Goal: Information Seeking & Learning: Learn about a topic

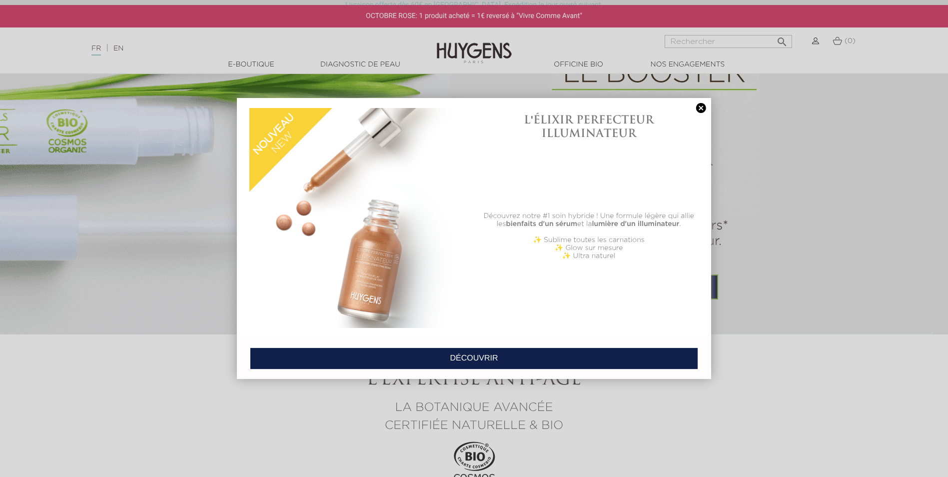
scroll to position [999, 0]
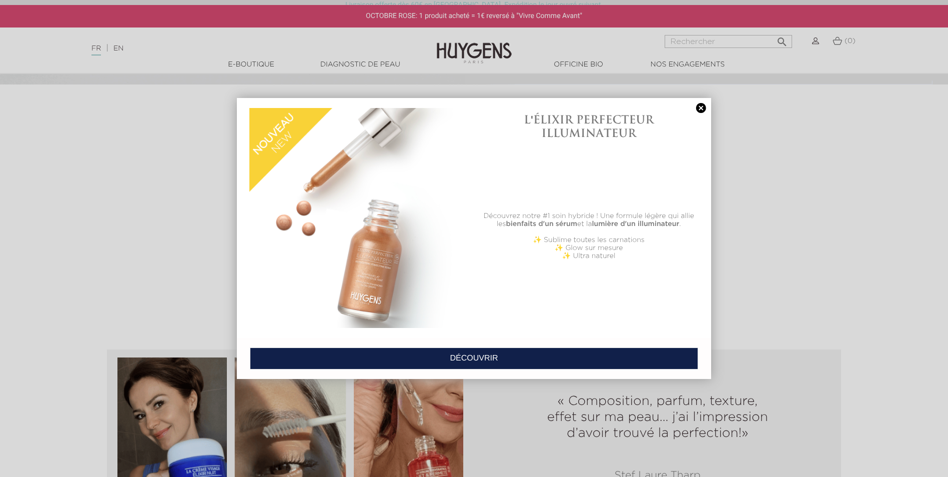
click at [702, 106] on link at bounding box center [701, 108] width 14 height 10
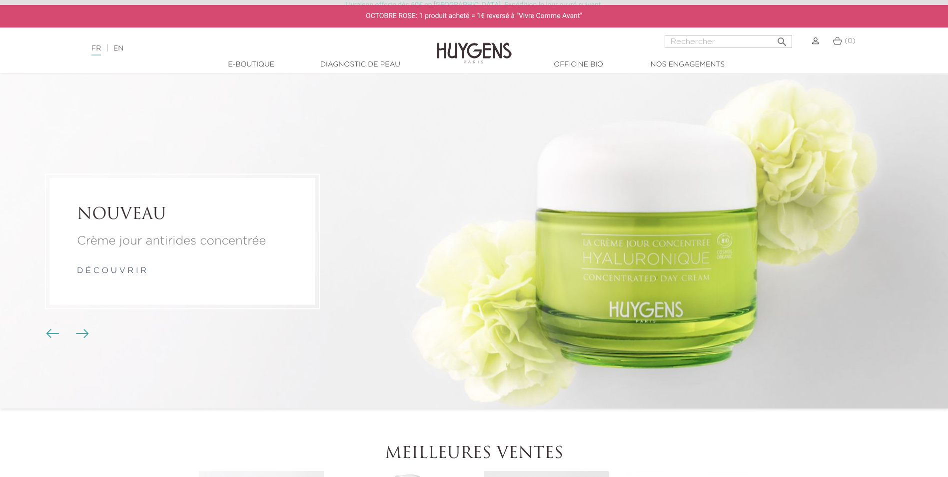
scroll to position [0, 0]
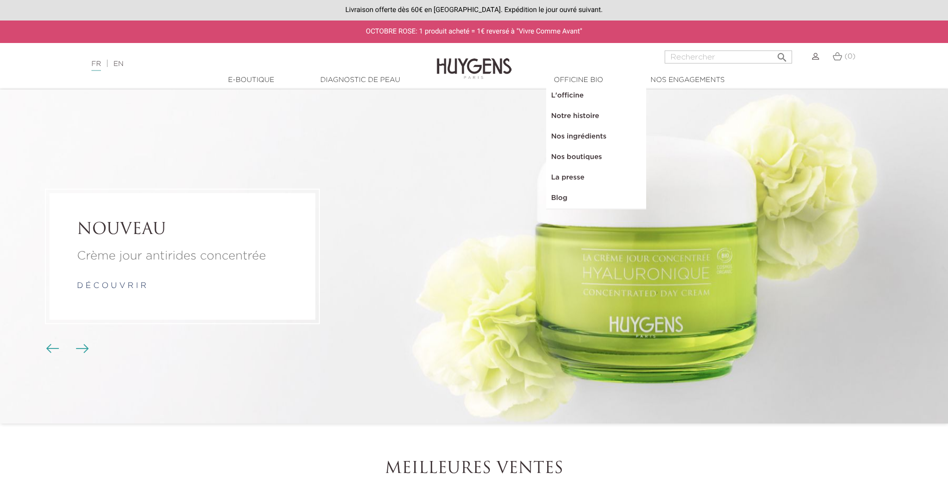
click at [590, 95] on link "L'officine" at bounding box center [596, 95] width 100 height 20
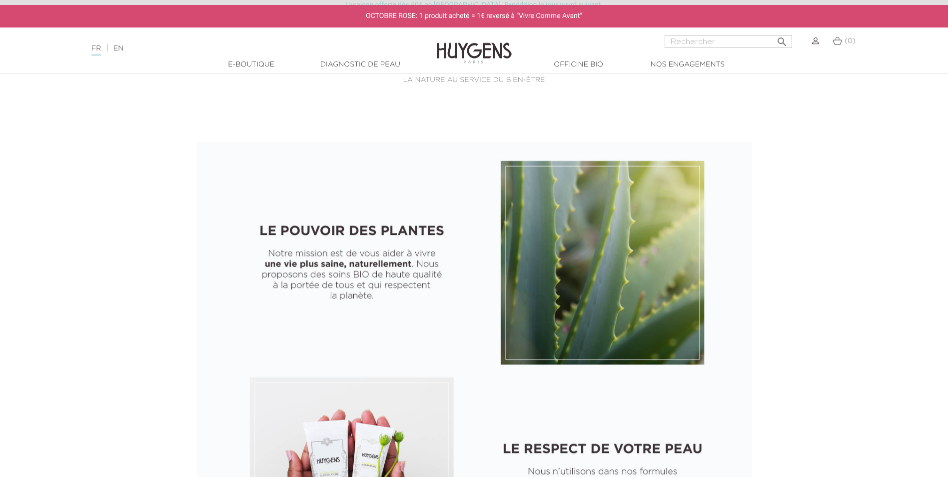
drag, startPoint x: 179, startPoint y: 158, endPoint x: 179, endPoint y: 143, distance: 15.0
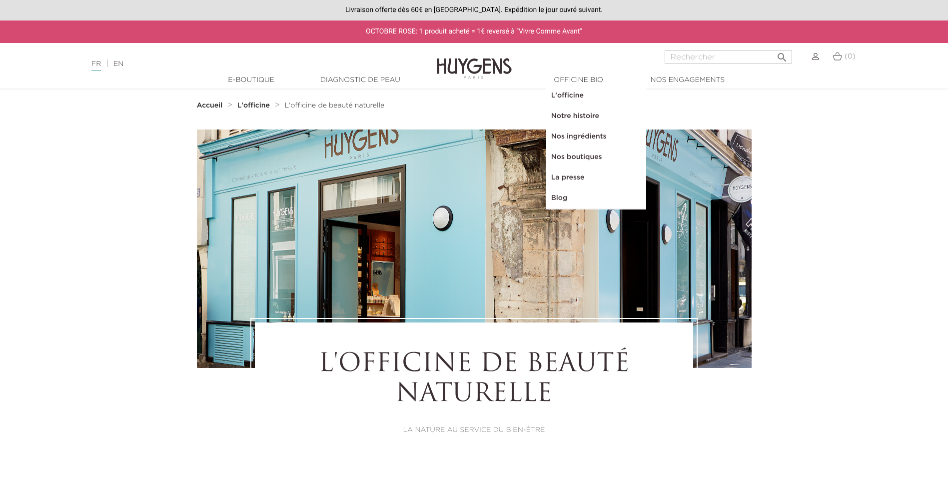
click at [796, 110] on nav "Accueil L'officine L'officine de beauté naturelle" at bounding box center [474, 105] width 948 height 32
click at [573, 94] on link "L'officine" at bounding box center [596, 95] width 100 height 20
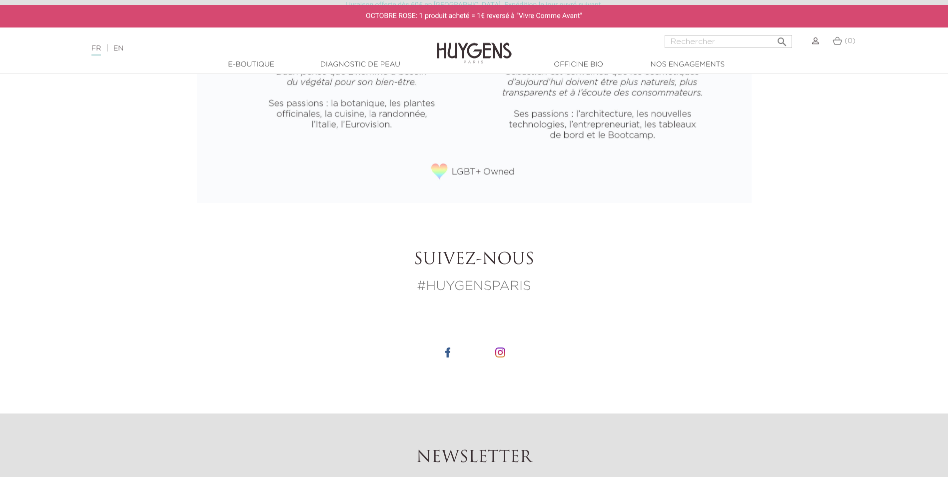
scroll to position [1637, 0]
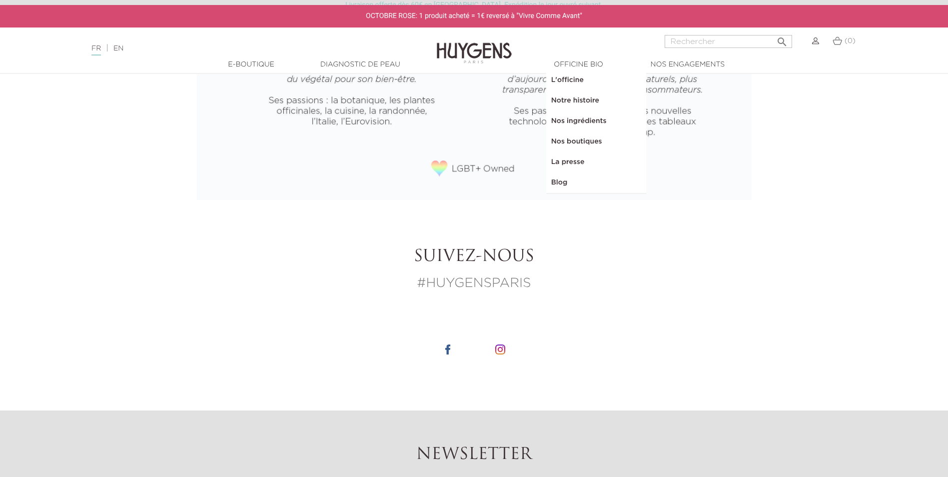
click at [589, 114] on link "Nos ingrédients" at bounding box center [596, 121] width 100 height 20
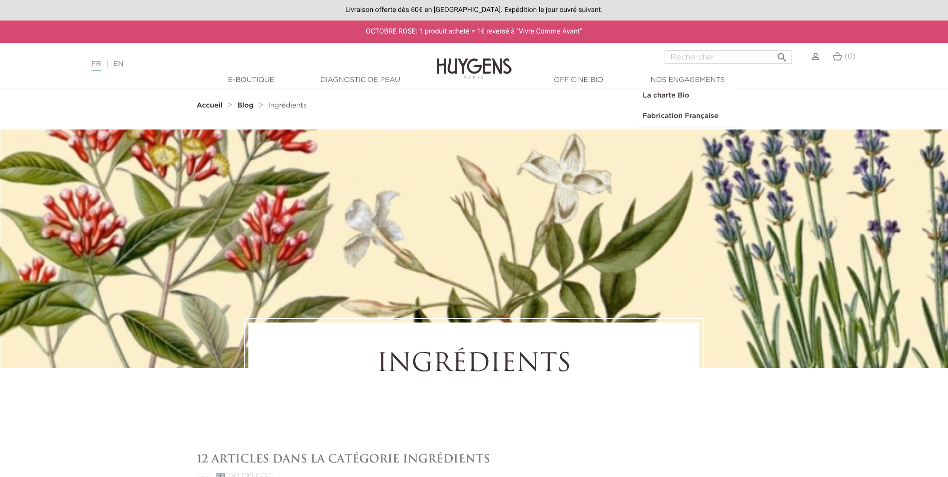
click at [706, 81] on link "  Nos engagements" at bounding box center [687, 80] width 100 height 10
